Goal: Register for event/course

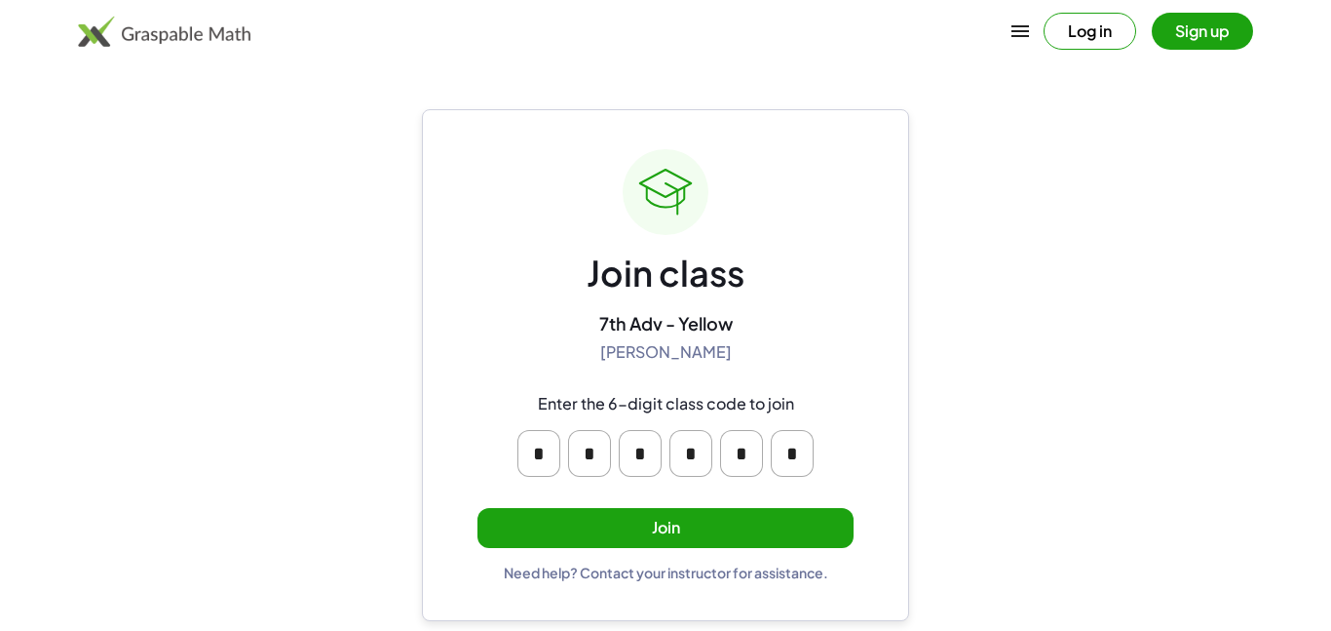
click at [575, 517] on button "Join" at bounding box center [666, 528] width 376 height 40
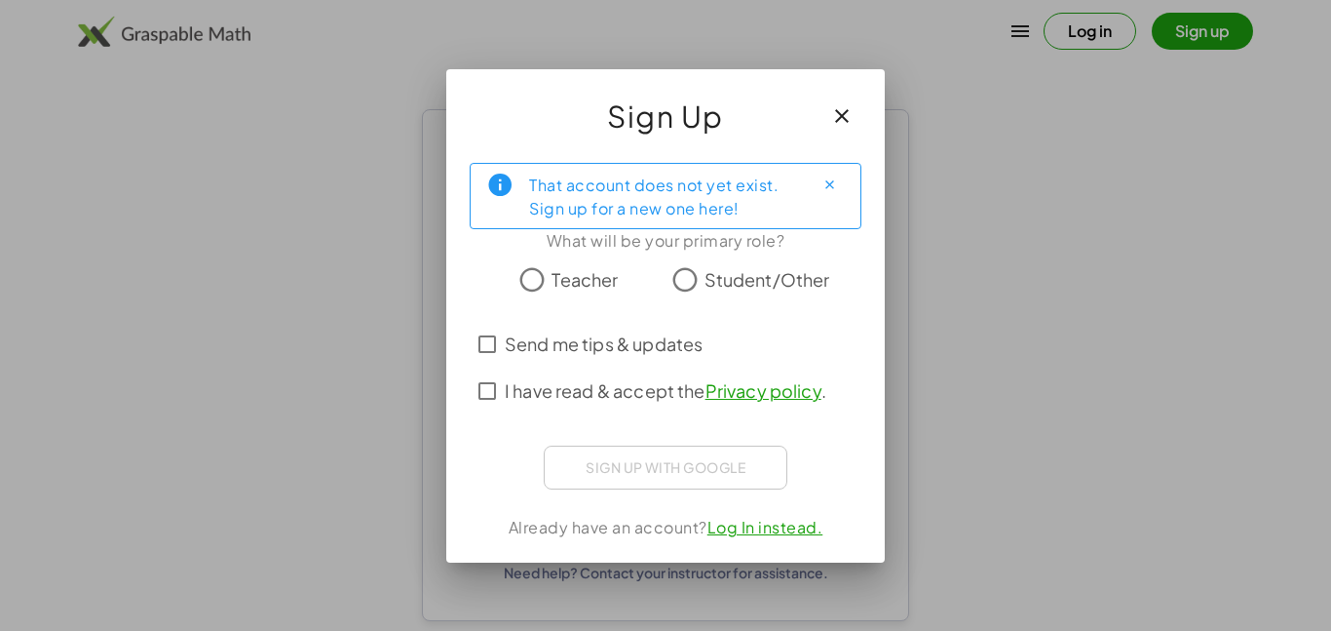
click at [833, 177] on icon "Close" at bounding box center [830, 184] width 15 height 15
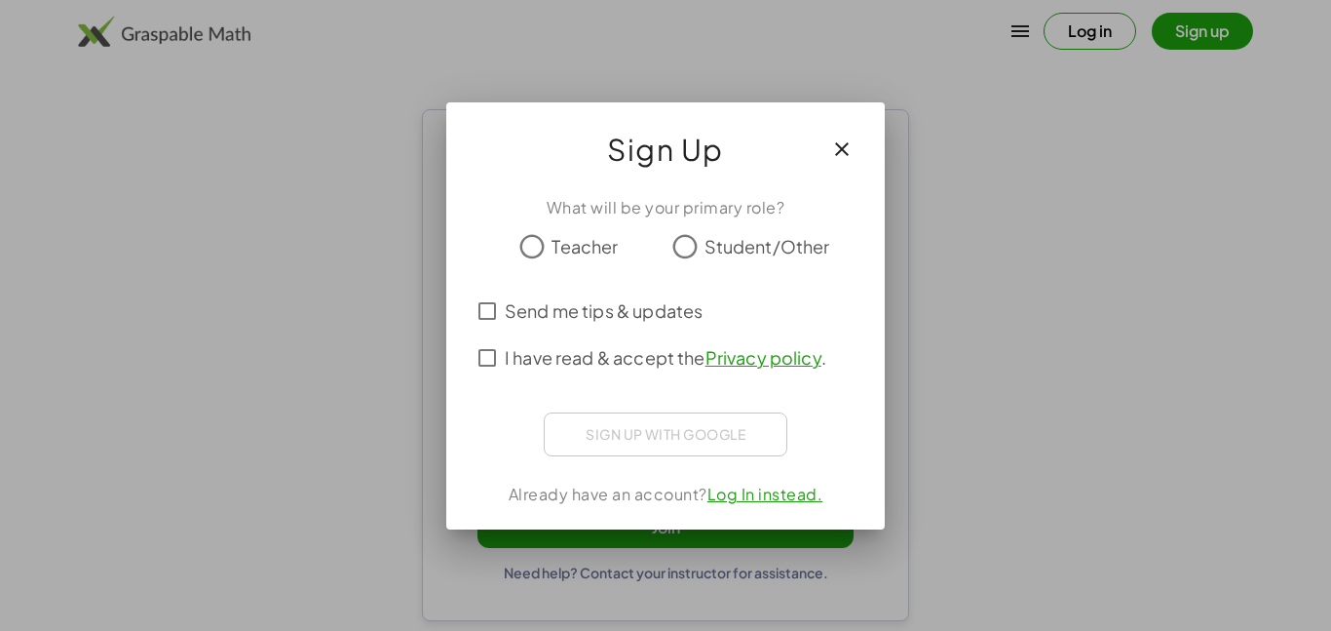
click at [833, 140] on icon "button" at bounding box center [841, 148] width 23 height 23
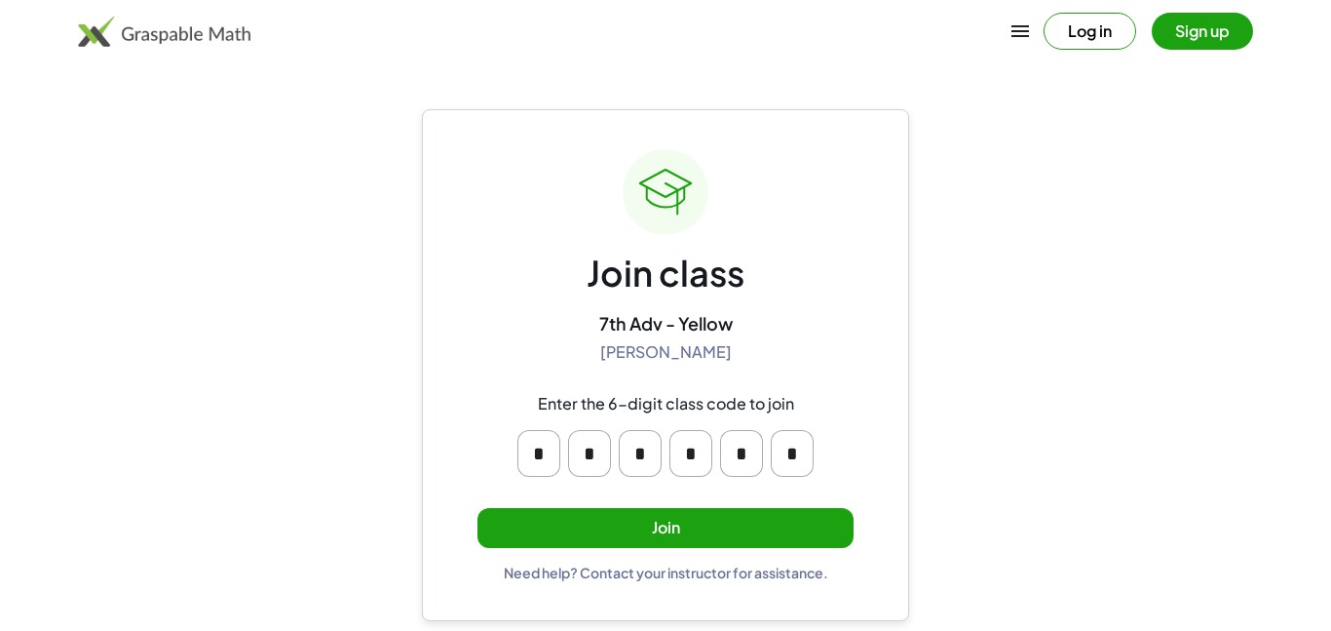
click at [598, 539] on button "Join" at bounding box center [666, 528] width 376 height 40
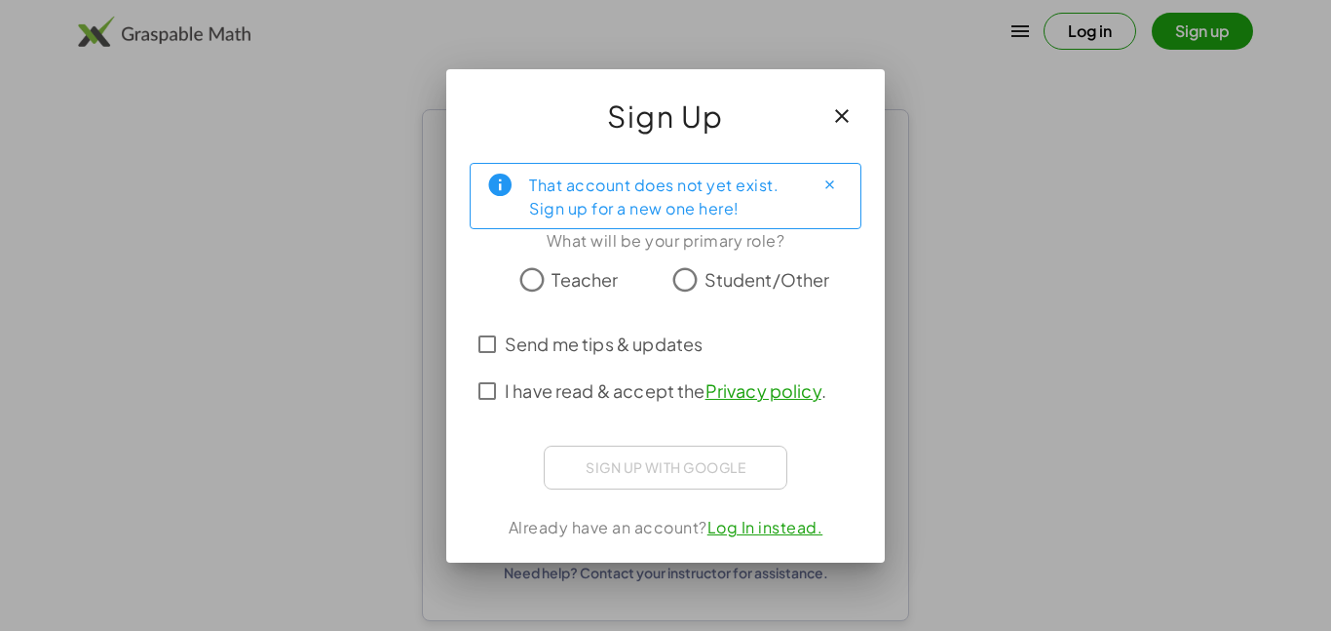
click at [724, 287] on span "Student/Other" at bounding box center [768, 279] width 126 height 26
click at [615, 394] on span "I have read & accept the Privacy policy ." at bounding box center [666, 390] width 322 height 26
click at [632, 345] on span "Send me tips & updates" at bounding box center [604, 343] width 198 height 26
click at [624, 350] on span "Send me tips & updates" at bounding box center [604, 343] width 198 height 26
click at [616, 351] on span "Send me tips & updates" at bounding box center [604, 343] width 198 height 26
